Goal: Task Accomplishment & Management: Use online tool/utility

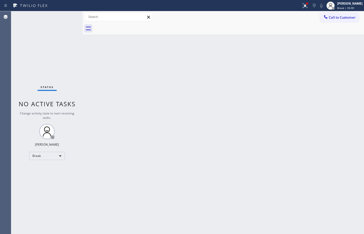
click at [38, 42] on div "Status No active tasks Change activity state to start receiving tasks. [PERSON_…" at bounding box center [47, 122] width 72 height 222
click at [353, 79] on div "Back to Dashboard Change Sender ID Customers Technicians Select a contact Outbo…" at bounding box center [224, 122] width 282 height 222
click at [346, 7] on span "Break | 58:21" at bounding box center [346, 8] width 17 height 4
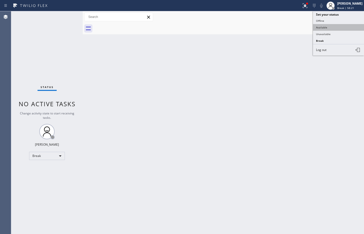
click at [342, 27] on button "Available" at bounding box center [338, 27] width 51 height 7
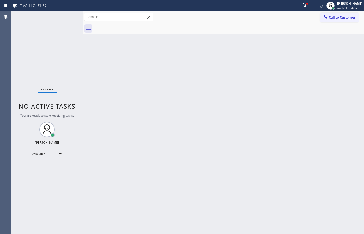
click at [352, 213] on div "Back to Dashboard Change Sender ID Customers Technicians Select a contact Outbo…" at bounding box center [224, 122] width 282 height 222
drag, startPoint x: 347, startPoint y: 200, endPoint x: 360, endPoint y: 194, distance: 14.2
click at [354, 197] on div "Back to Dashboard Change Sender ID Customers Technicians Select a contact Outbo…" at bounding box center [224, 122] width 282 height 222
click at [346, 106] on div "Back to Dashboard Change Sender ID Customers Technicians Select a contact Outbo…" at bounding box center [224, 122] width 282 height 222
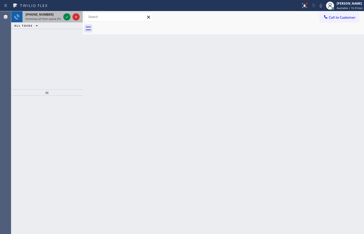
click at [41, 19] on span "Incoming call from queue [Test] All" at bounding box center [47, 19] width 42 height 4
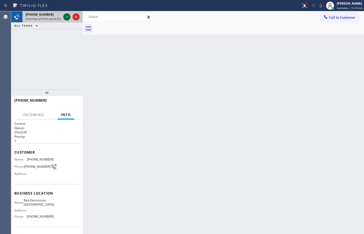
click at [67, 18] on icon at bounding box center [67, 17] width 6 height 6
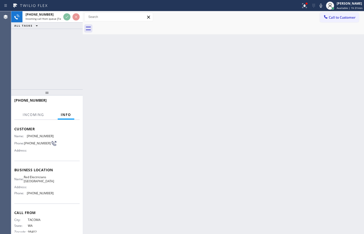
scroll to position [35, 0]
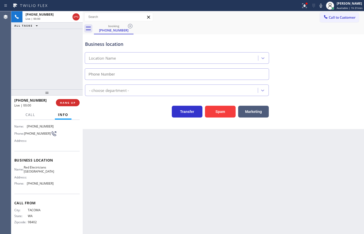
type input "[PHONE_NUMBER]"
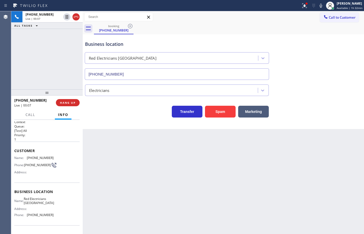
scroll to position [0, 0]
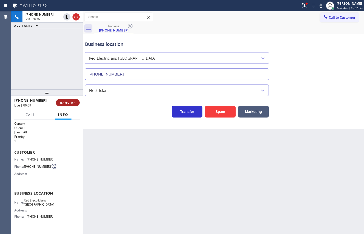
click at [76, 104] on button "HANG UP" at bounding box center [68, 102] width 24 height 7
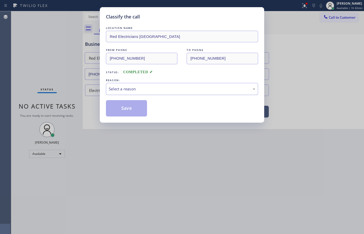
click at [134, 87] on div "Select a reason" at bounding box center [182, 89] width 147 height 6
click at [134, 101] on button "Save" at bounding box center [126, 108] width 41 height 16
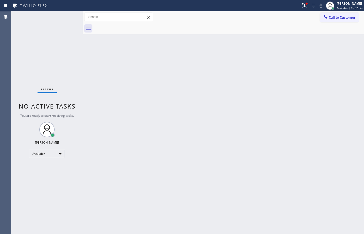
click at [352, 74] on div "Back to Dashboard Change Sender ID Customers Technicians Select a contact Outbo…" at bounding box center [224, 122] width 282 height 222
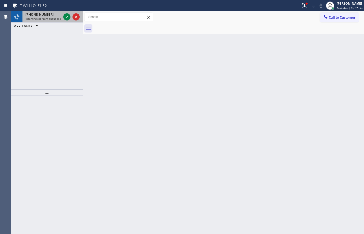
click at [58, 18] on span "Incoming call from queue [Test] All" at bounding box center [47, 19] width 42 height 4
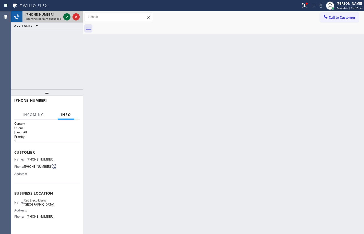
click at [68, 16] on icon at bounding box center [67, 17] width 6 height 6
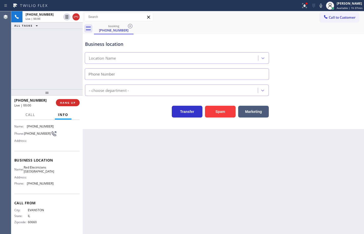
type input "[PHONE_NUMBER]"
click at [227, 112] on button "Spam" at bounding box center [220, 112] width 31 height 12
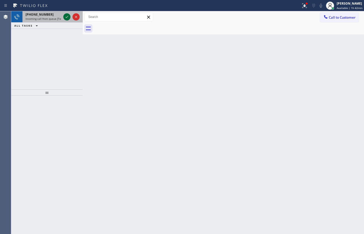
click at [69, 18] on icon at bounding box center [67, 17] width 6 height 6
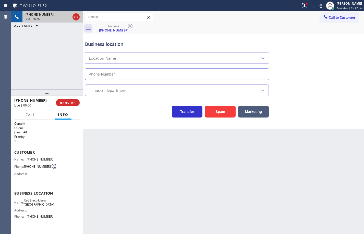
type input "[PHONE_NUMBER]"
click at [219, 107] on button "Spam" at bounding box center [220, 112] width 31 height 12
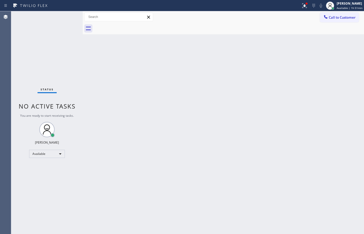
click at [354, 65] on div "Back to Dashboard Change Sender ID Customers Technicians Select a contact Outbo…" at bounding box center [224, 122] width 282 height 222
click at [347, 70] on div "Back to Dashboard Change Sender ID Customers Technicians Select a contact Outbo…" at bounding box center [224, 122] width 282 height 222
click at [352, 60] on div "Back to Dashboard Change Sender ID Customers Technicians Select a contact Outbo…" at bounding box center [224, 122] width 282 height 222
click at [228, 81] on div "Back to Dashboard Change Sender ID Customers Technicians Select a contact Outbo…" at bounding box center [224, 122] width 282 height 222
click at [351, 10] on div "[PERSON_NAME] Available | 2h 26min" at bounding box center [350, 5] width 28 height 9
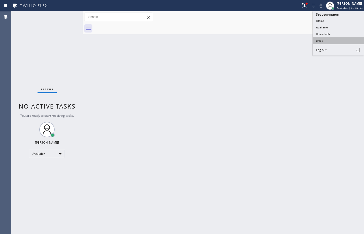
click at [349, 41] on button "Break" at bounding box center [338, 40] width 51 height 7
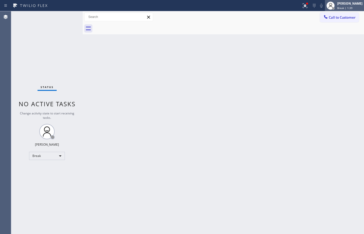
click at [355, 5] on div "[PERSON_NAME]" at bounding box center [350, 3] width 25 height 4
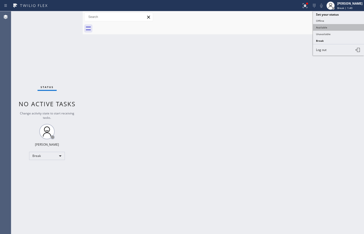
click at [335, 25] on button "Available" at bounding box center [338, 27] width 51 height 7
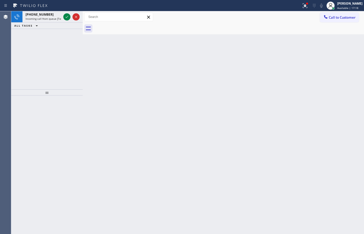
drag, startPoint x: 48, startPoint y: 20, endPoint x: 72, endPoint y: 23, distance: 24.0
click at [48, 20] on span "Incoming call from queue [Test] All" at bounding box center [47, 19] width 42 height 4
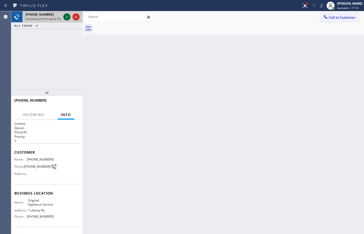
click at [65, 17] on icon at bounding box center [67, 17] width 6 height 6
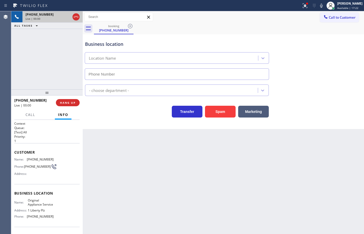
type input "[PHONE_NUMBER]"
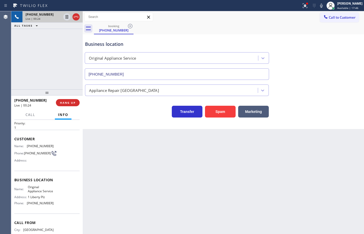
scroll to position [17, 0]
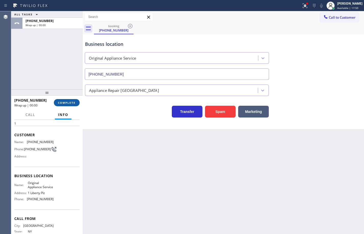
click at [76, 102] on button "COMPLETE" at bounding box center [67, 102] width 26 height 7
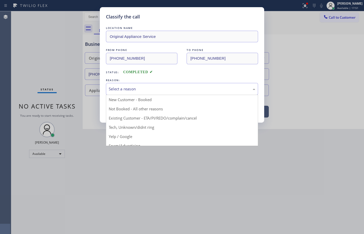
click at [148, 85] on div "Select a reason" at bounding box center [182, 89] width 152 height 12
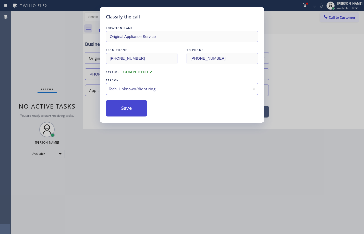
click at [135, 112] on button "Save" at bounding box center [126, 108] width 41 height 16
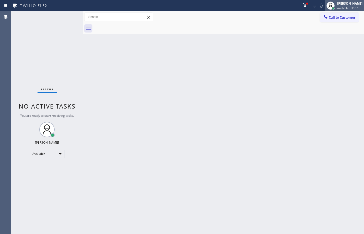
click at [358, 8] on div "Available | 33:16" at bounding box center [350, 8] width 25 height 4
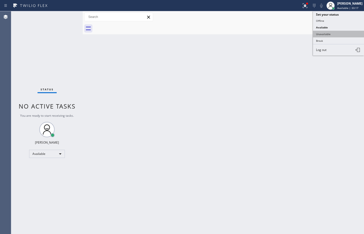
click at [339, 34] on button "Unavailable" at bounding box center [338, 34] width 51 height 7
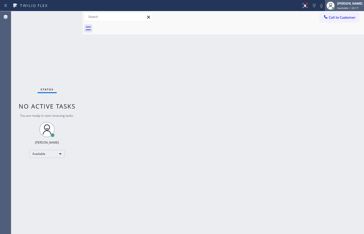
click at [348, 6] on span "Available | 33:17" at bounding box center [348, 8] width 21 height 4
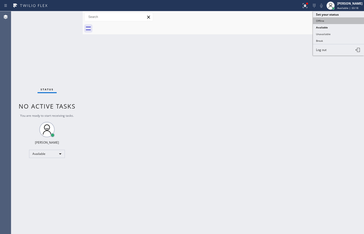
click at [338, 20] on button "Offline" at bounding box center [338, 20] width 51 height 7
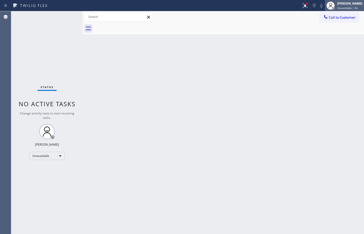
click at [347, 8] on span "Unavailable | 0s" at bounding box center [348, 8] width 20 height 4
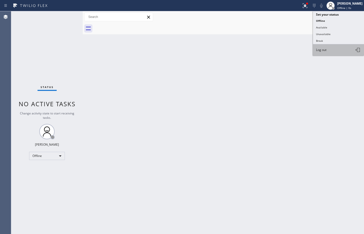
click at [339, 50] on button "Log out" at bounding box center [338, 49] width 51 height 11
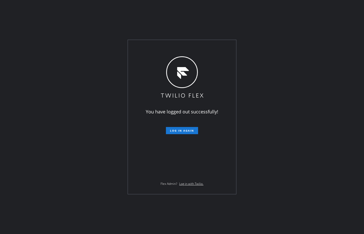
click at [358, 63] on div "You have logged out successfully! Log in again Flex Admin? Log in with Twilio." at bounding box center [182, 117] width 364 height 234
